Goal: Task Accomplishment & Management: Complete application form

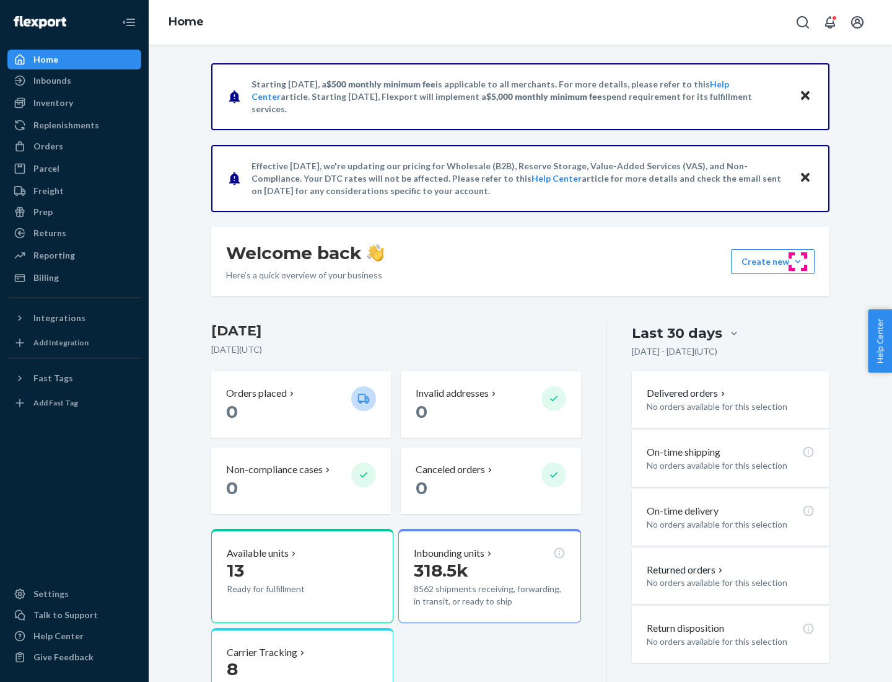
click at [798, 261] on button "Create new Create new inbound Create new order Create new product" at bounding box center [773, 261] width 84 height 25
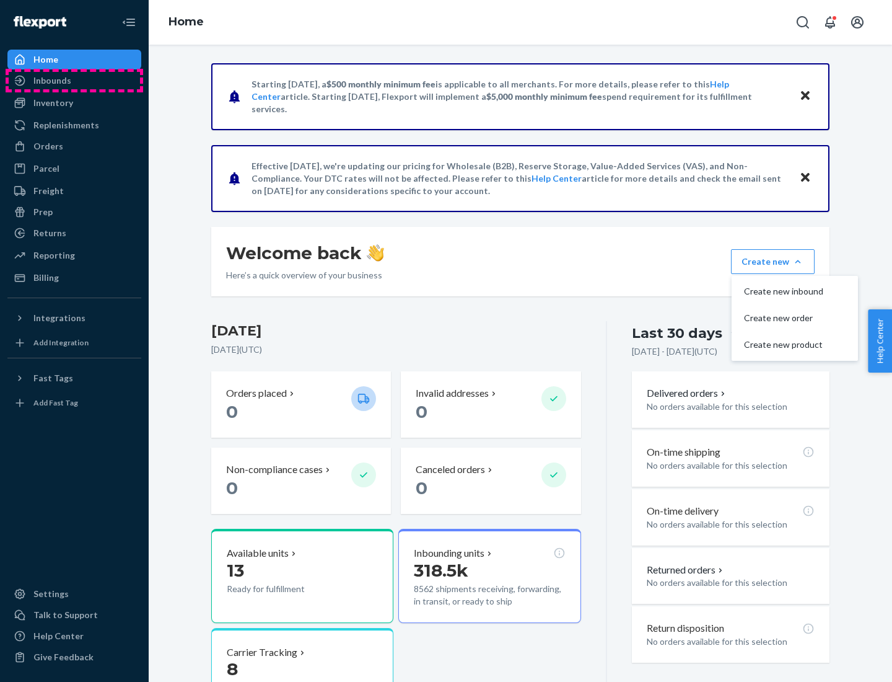
click at [74, 81] on div "Inbounds" at bounding box center [74, 80] width 131 height 17
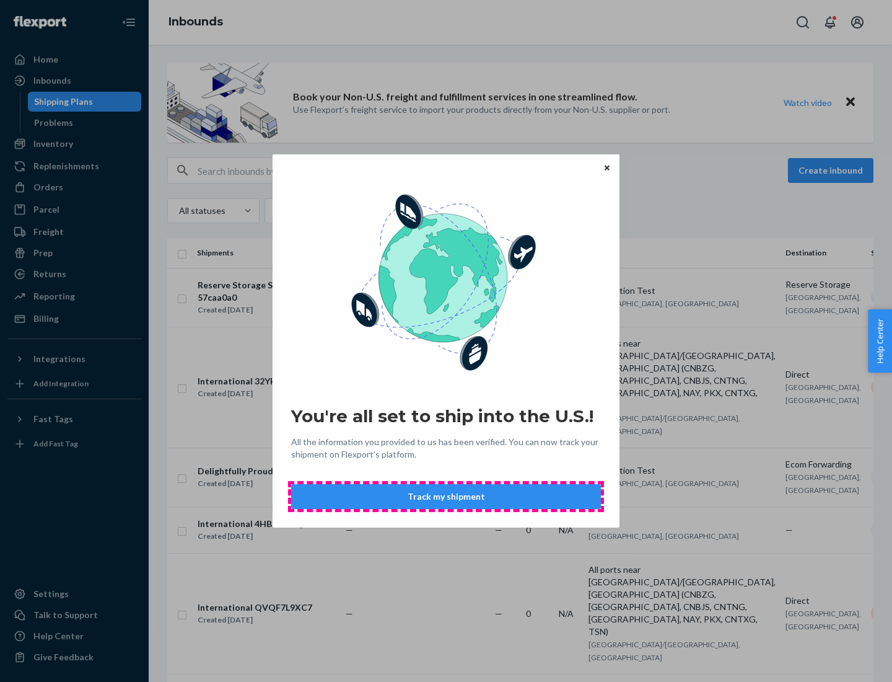
click at [446, 496] on button "Track my shipment" at bounding box center [446, 496] width 310 height 25
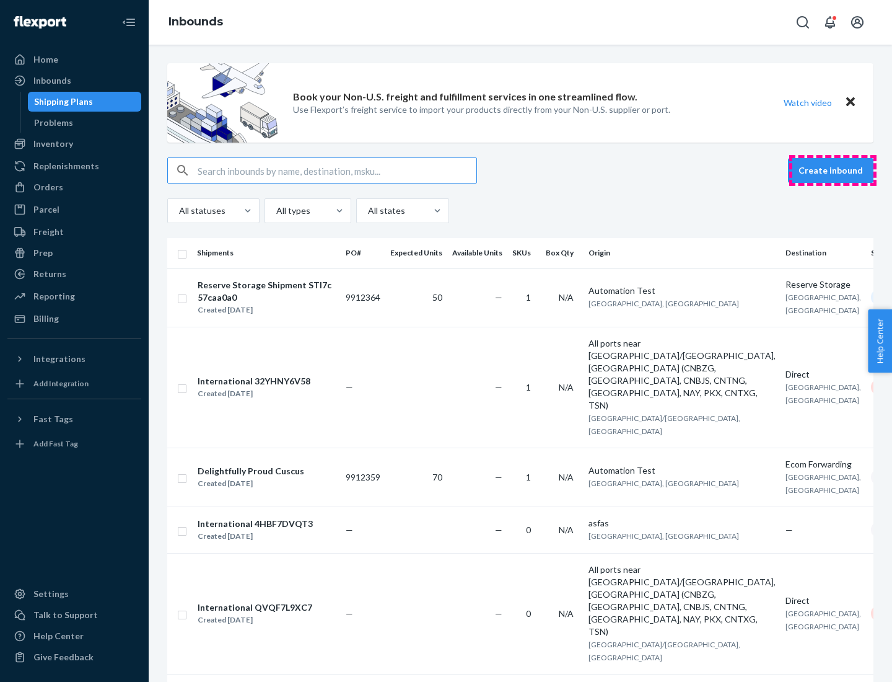
click at [833, 170] on button "Create inbound" at bounding box center [831, 170] width 86 height 25
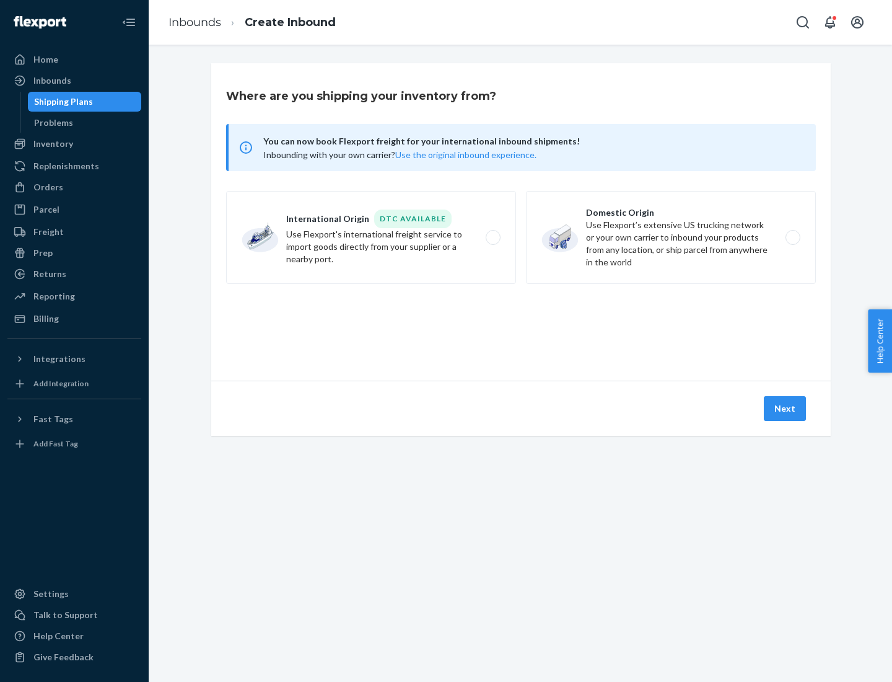
click at [371, 237] on label "International Origin DTC Available Use Flexport's international freight service…" at bounding box center [371, 237] width 290 height 93
click at [493, 237] on input "International Origin DTC Available Use Flexport's international freight service…" at bounding box center [497, 238] width 8 height 8
radio input "true"
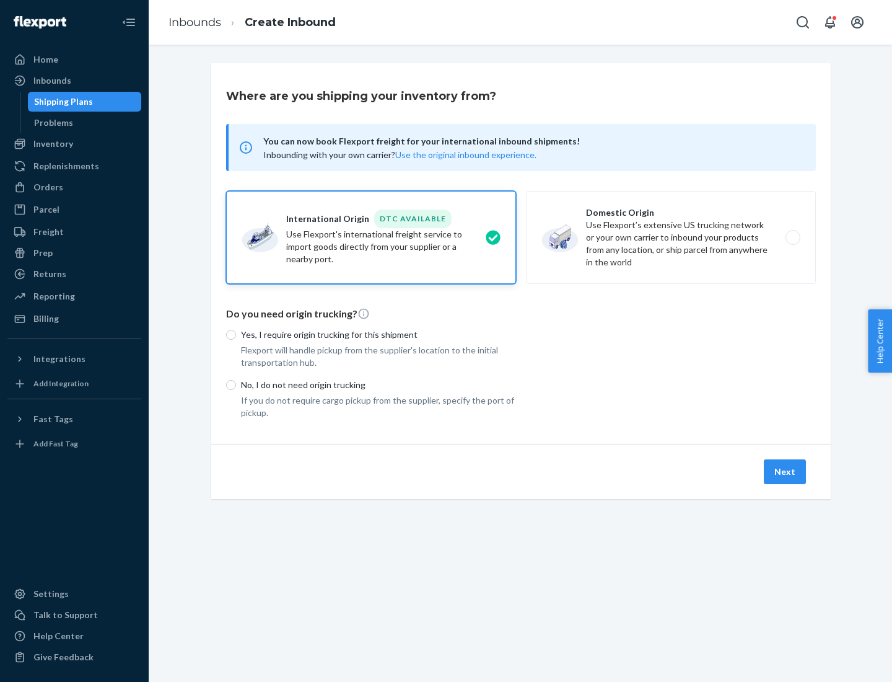
click at [379, 384] on p "No, I do not need origin trucking" at bounding box center [378, 385] width 275 height 12
click at [236, 384] on input "No, I do not need origin trucking" at bounding box center [231, 385] width 10 height 10
radio input "true"
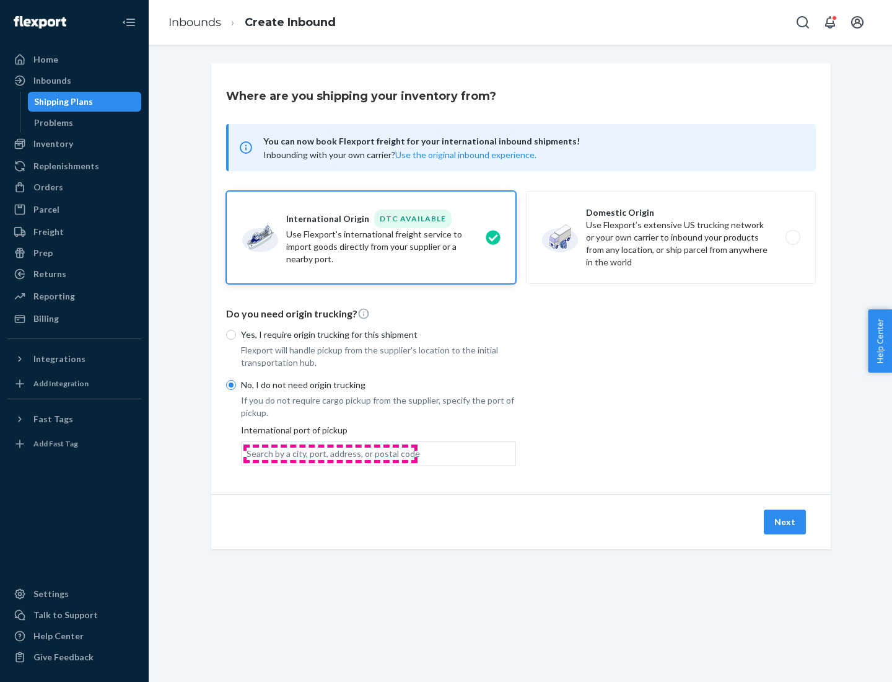
click at [330, 453] on div "Search by a city, port, address, or postal code" at bounding box center [333, 453] width 173 height 12
click at [248, 453] on input "Search by a city, port, address, or postal code" at bounding box center [247, 453] width 1 height 12
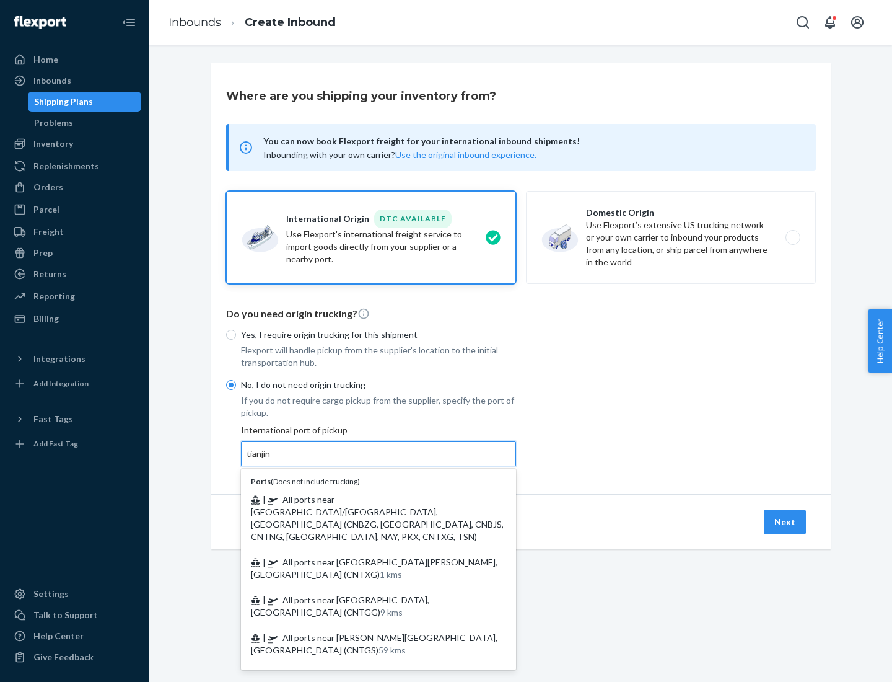
click at [366, 499] on span "| All ports near [GEOGRAPHIC_DATA]/[GEOGRAPHIC_DATA], [GEOGRAPHIC_DATA] (CNBZG,…" at bounding box center [377, 518] width 253 height 48
click at [272, 460] on input "tianjin" at bounding box center [259, 453] width 25 height 12
type input "All ports near [GEOGRAPHIC_DATA]/[GEOGRAPHIC_DATA], [GEOGRAPHIC_DATA] (CNBZG, […"
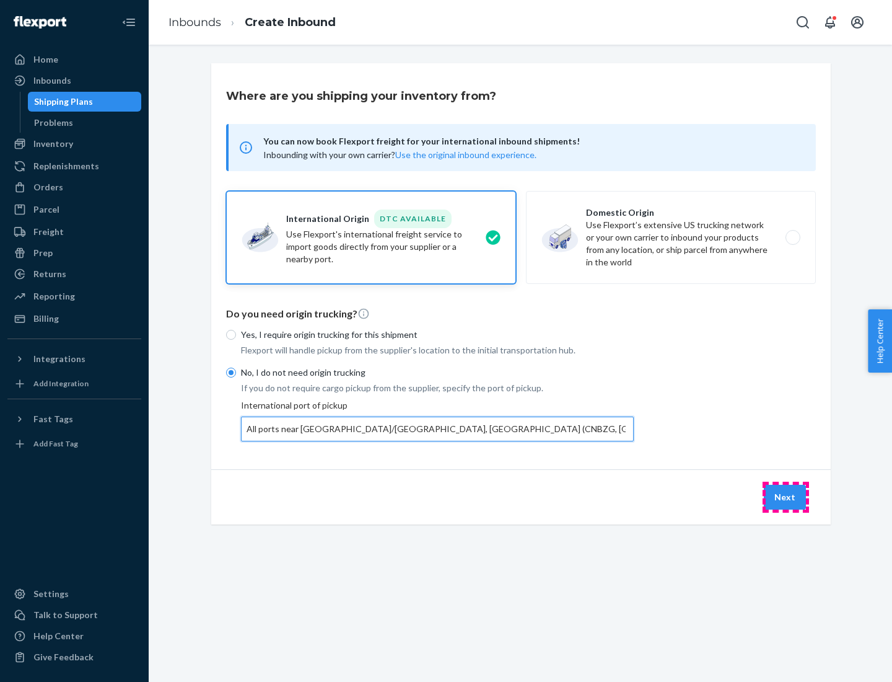
click at [786, 496] on button "Next" at bounding box center [785, 497] width 42 height 25
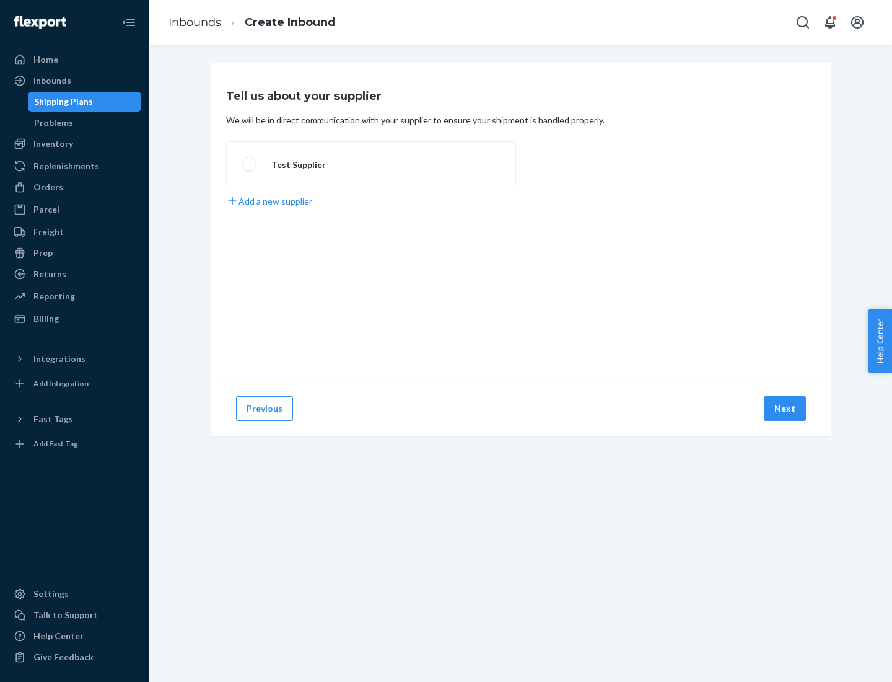
click at [371, 164] on label "Test Supplier" at bounding box center [371, 164] width 290 height 46
click at [250, 164] on input "Test Supplier" at bounding box center [246, 164] width 8 height 8
radio input "true"
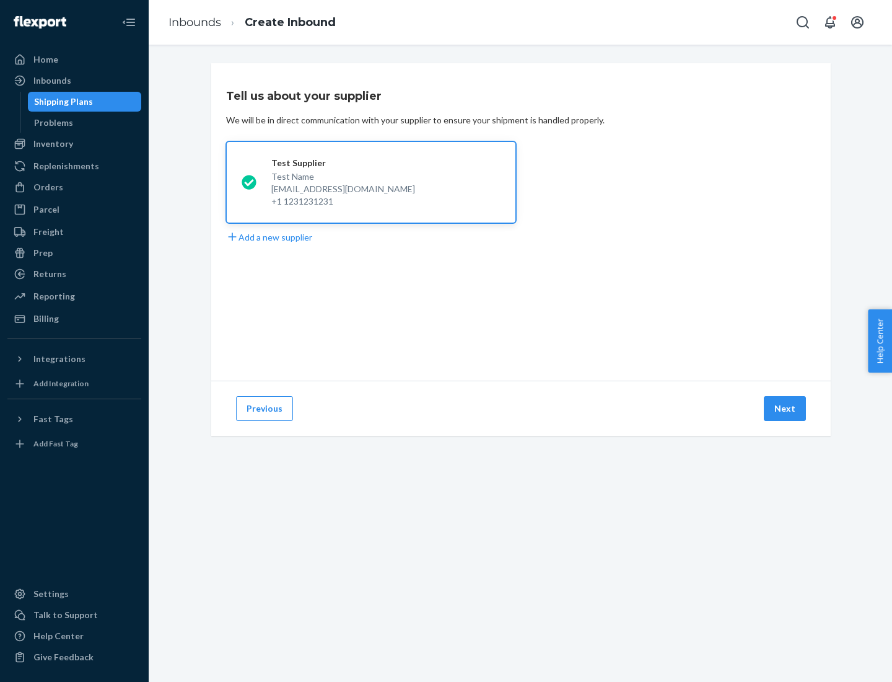
click at [786, 408] on button "Next" at bounding box center [785, 408] width 42 height 25
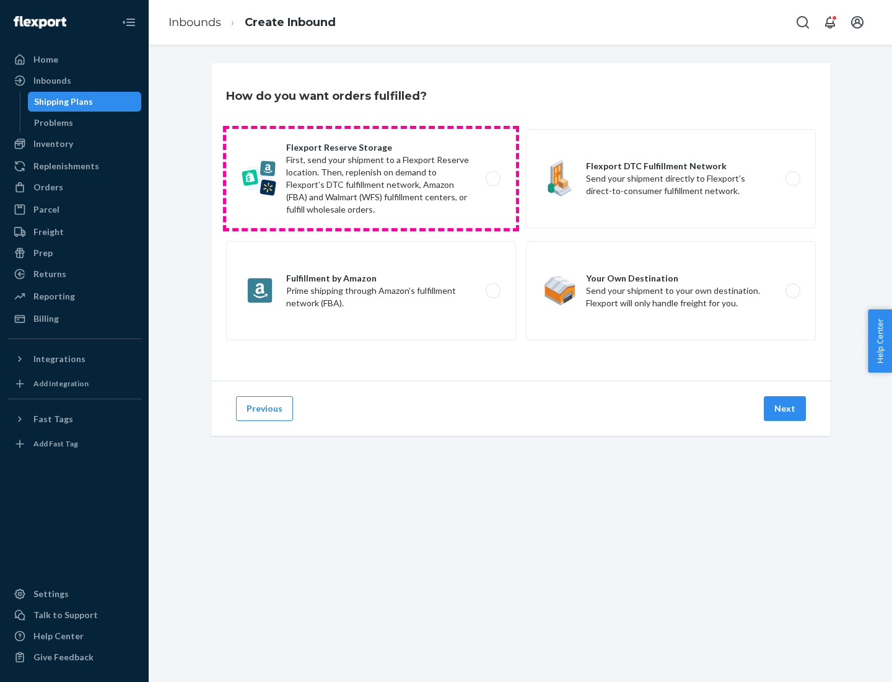
click at [371, 178] on label "Flexport Reserve Storage First, send your shipment to a Flexport Reserve locati…" at bounding box center [371, 178] width 290 height 99
click at [493, 178] on input "Flexport Reserve Storage First, send your shipment to a Flexport Reserve locati…" at bounding box center [497, 179] width 8 height 8
radio input "true"
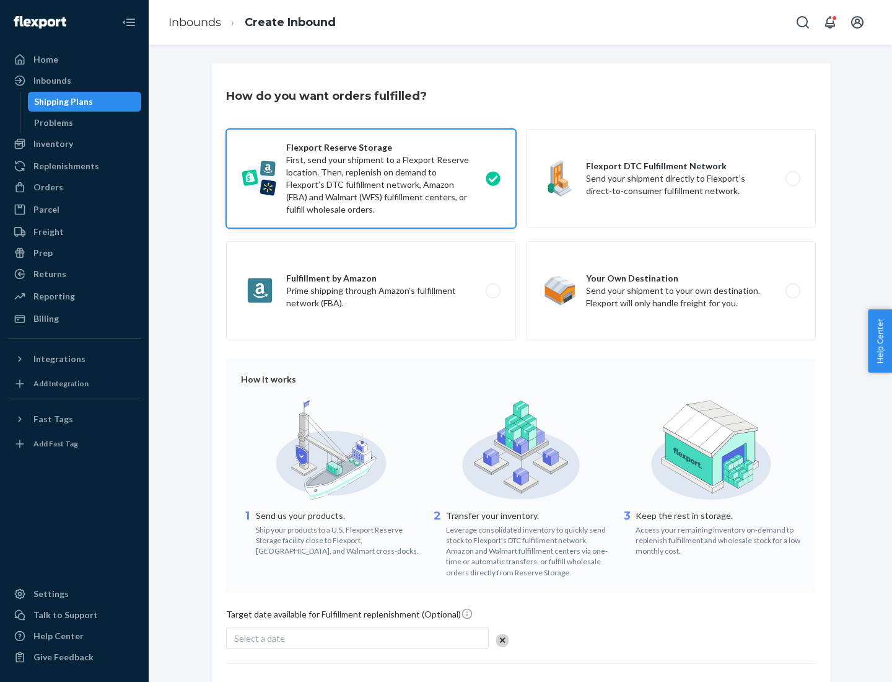
scroll to position [102, 0]
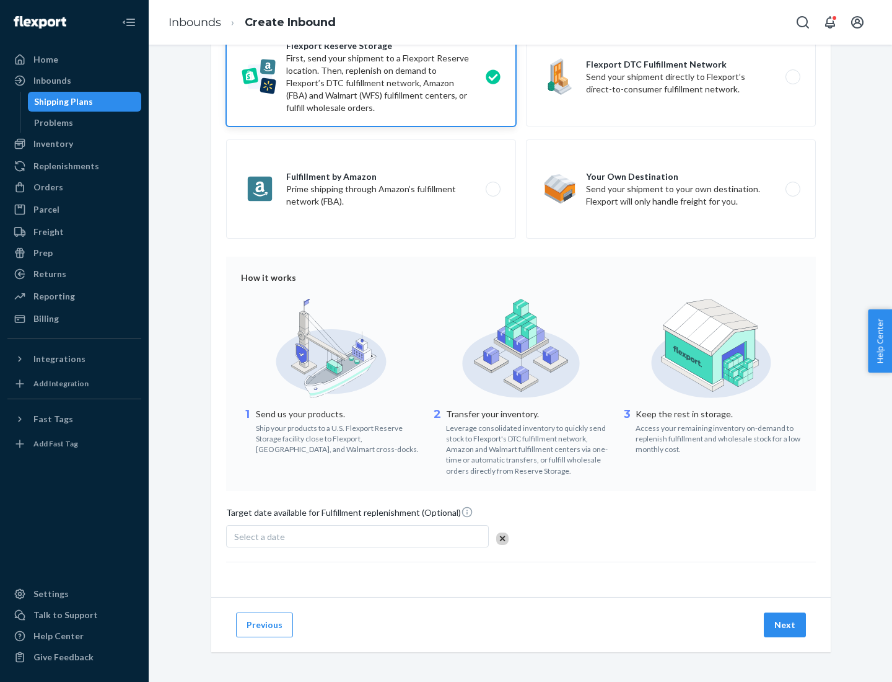
click at [786, 624] on button "Next" at bounding box center [785, 624] width 42 height 25
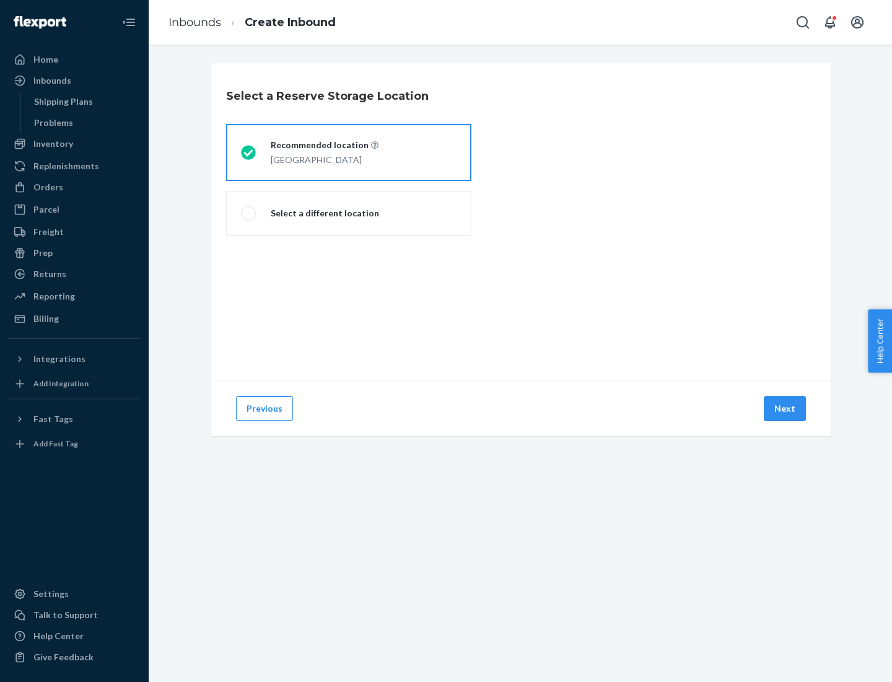
click at [349, 152] on div "[GEOGRAPHIC_DATA]" at bounding box center [325, 158] width 108 height 15
click at [249, 152] on input "Recommended location [GEOGRAPHIC_DATA]" at bounding box center [245, 153] width 8 height 8
click at [786, 408] on button "Next" at bounding box center [785, 408] width 42 height 25
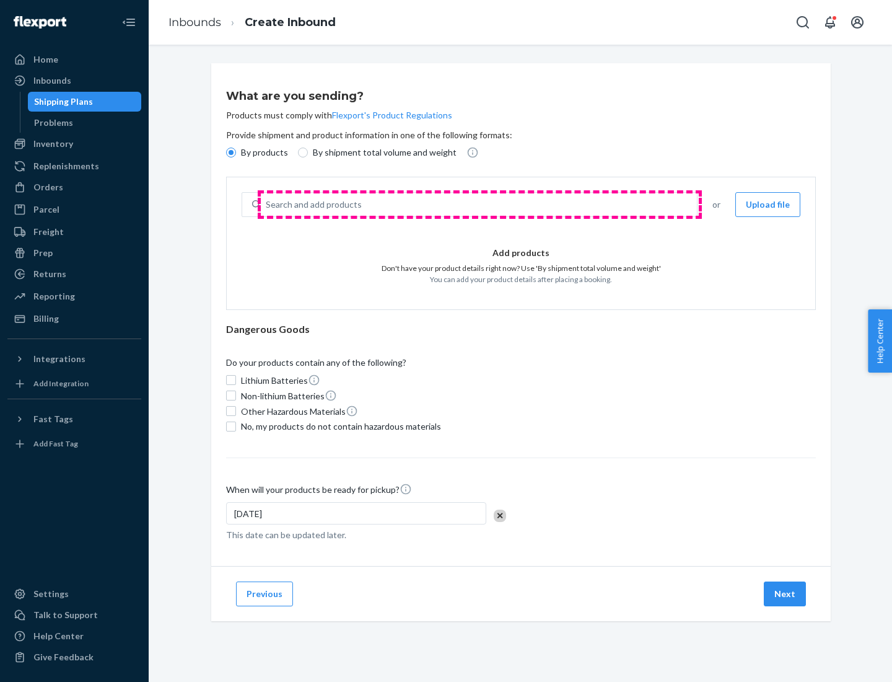
click at [480, 204] on div "Search and add products" at bounding box center [479, 204] width 436 height 22
click at [267, 204] on input "Search and add products" at bounding box center [266, 204] width 1 height 12
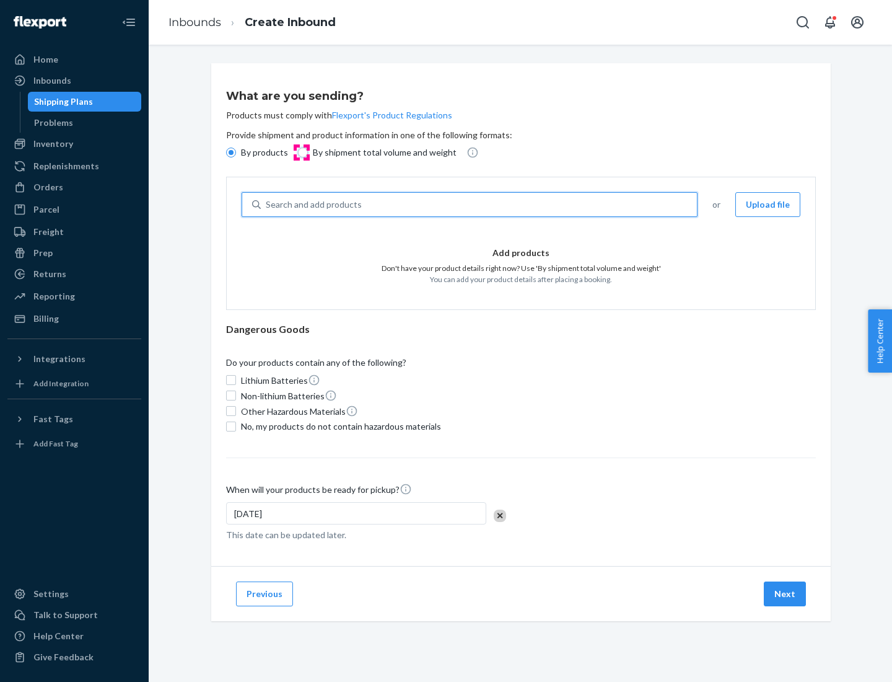
click at [301, 152] on input "By shipment total volume and weight" at bounding box center [303, 152] width 10 height 10
radio input "true"
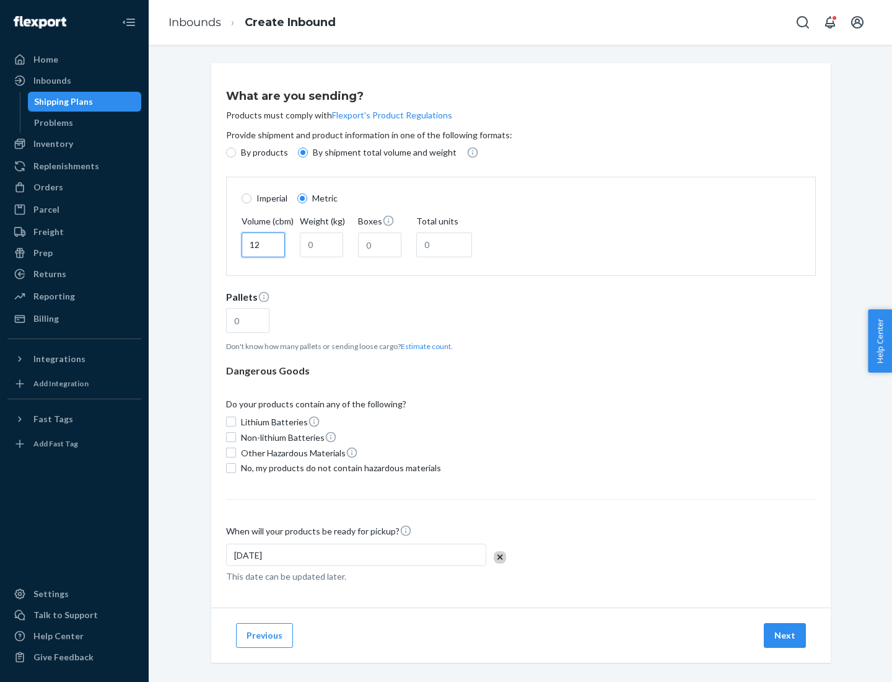
type input "12"
type input "22"
type input "222"
type input "121"
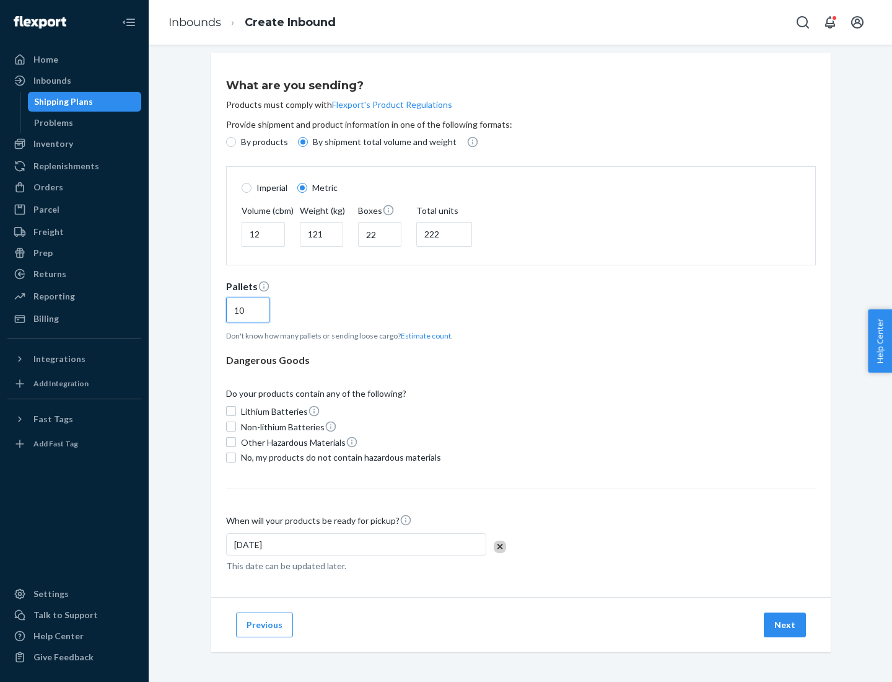
type input "10"
click at [339, 457] on span "No, my products do not contain hazardous materials" at bounding box center [341, 457] width 200 height 12
click at [236, 457] on input "No, my products do not contain hazardous materials" at bounding box center [231, 457] width 10 height 10
checkbox input "true"
click at [786, 624] on button "Next" at bounding box center [785, 624] width 42 height 25
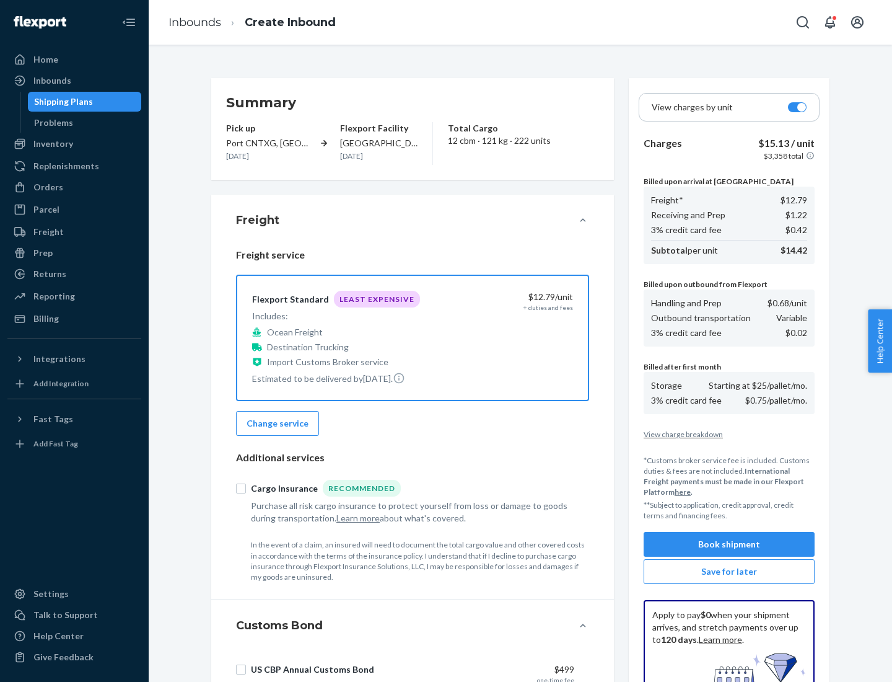
scroll to position [181, 0]
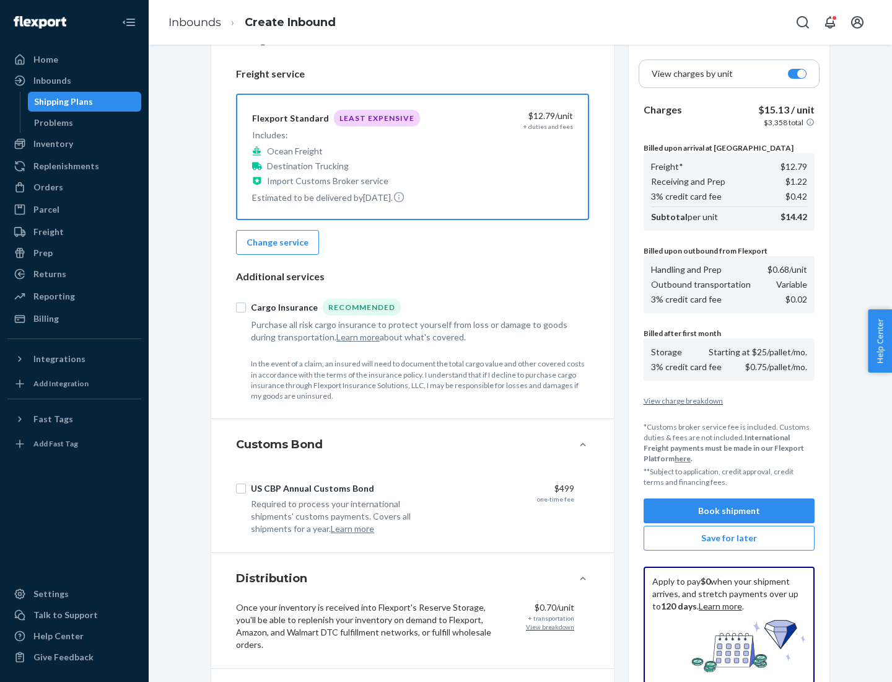
click at [729, 511] on button "Book shipment" at bounding box center [729, 510] width 171 height 25
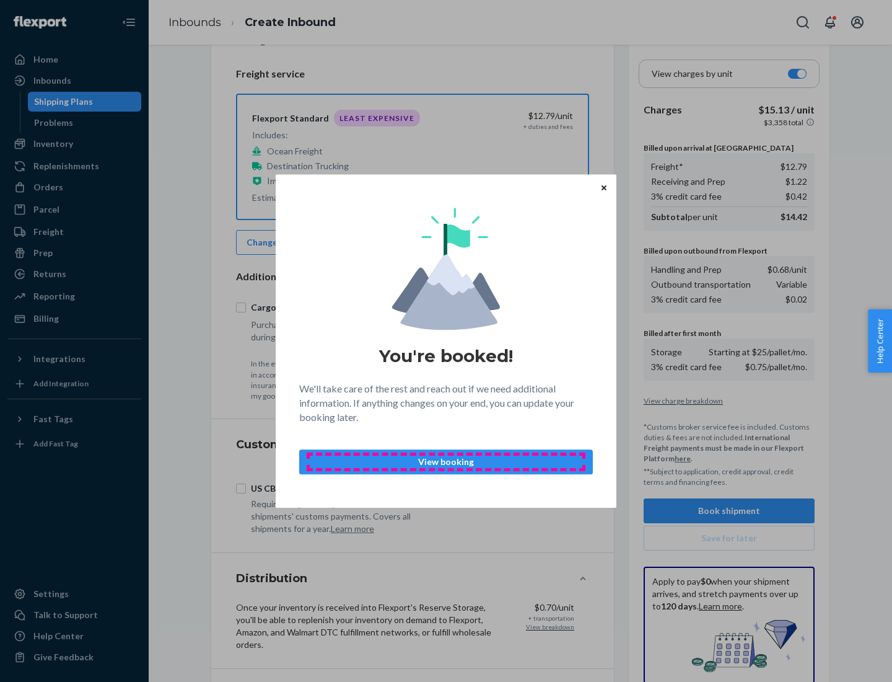
click at [446, 461] on p "View booking" at bounding box center [446, 461] width 273 height 12
